Goal: Information Seeking & Learning: Learn about a topic

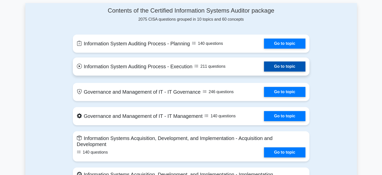
scroll to position [262, 0]
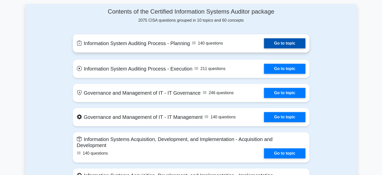
click at [284, 42] on link "Go to topic" at bounding box center [284, 43] width 41 height 10
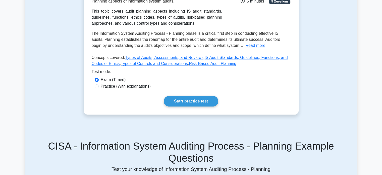
scroll to position [117, 0]
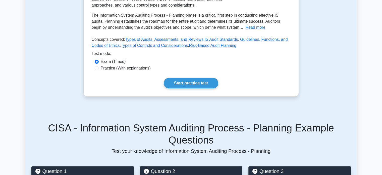
click at [201, 77] on div "Information System Auditing Process - Planning Planning aspects of information …" at bounding box center [191, 21] width 215 height 150
click at [201, 84] on link "Start practice test" at bounding box center [191, 83] width 54 height 11
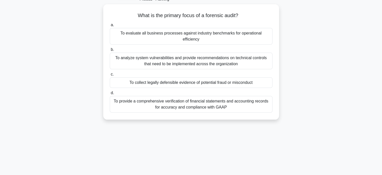
scroll to position [31, 0]
